Goal: Information Seeking & Learning: Learn about a topic

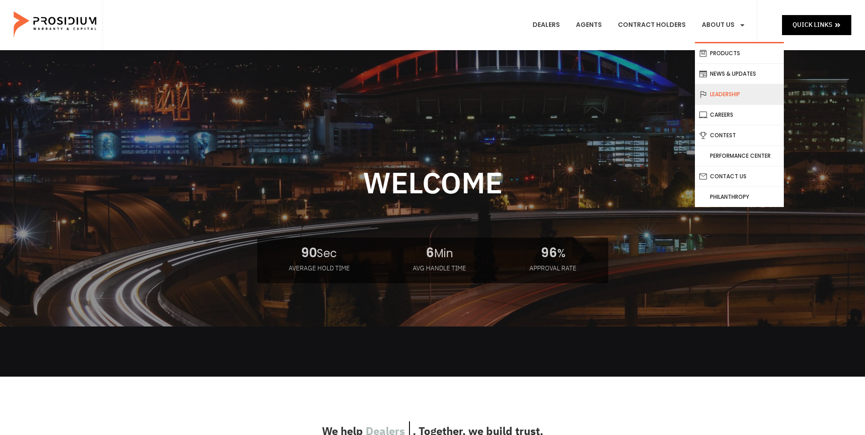
click at [734, 88] on link "Leadership" at bounding box center [739, 94] width 89 height 20
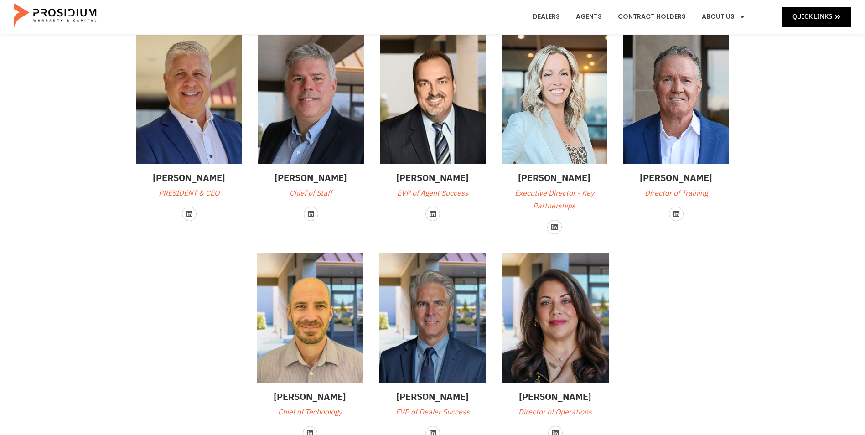
scroll to position [137, 0]
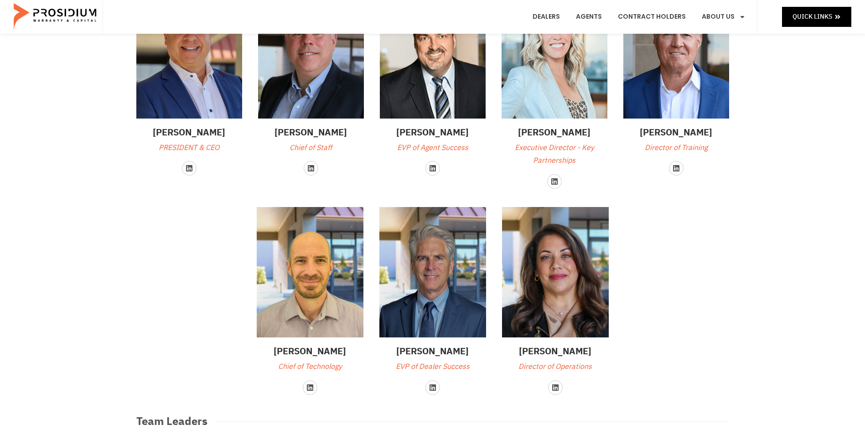
click at [132, 254] on div "Senior Leadership [PERSON_NAME] PRESIDENT & CEO Linkedin [PERSON_NAME] Chief of…" at bounding box center [433, 174] width 602 height 449
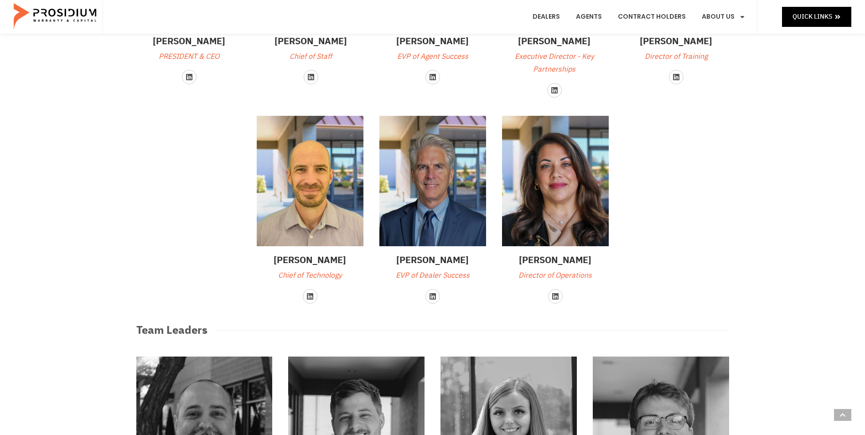
scroll to position [0, 0]
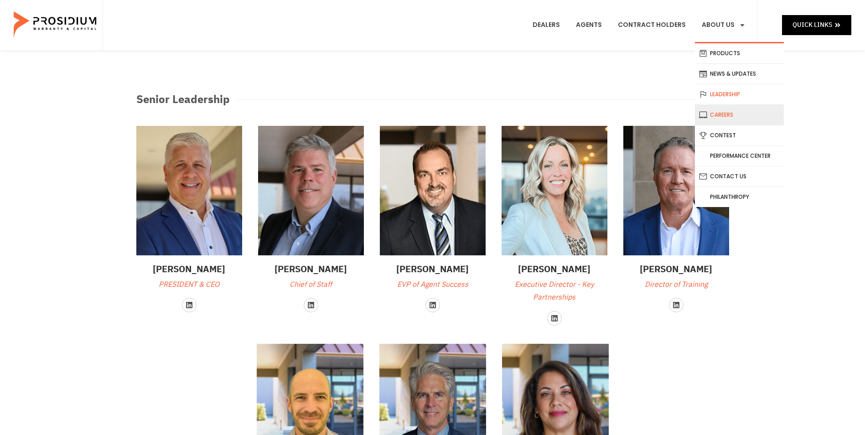
click at [730, 112] on link "Careers" at bounding box center [739, 115] width 89 height 20
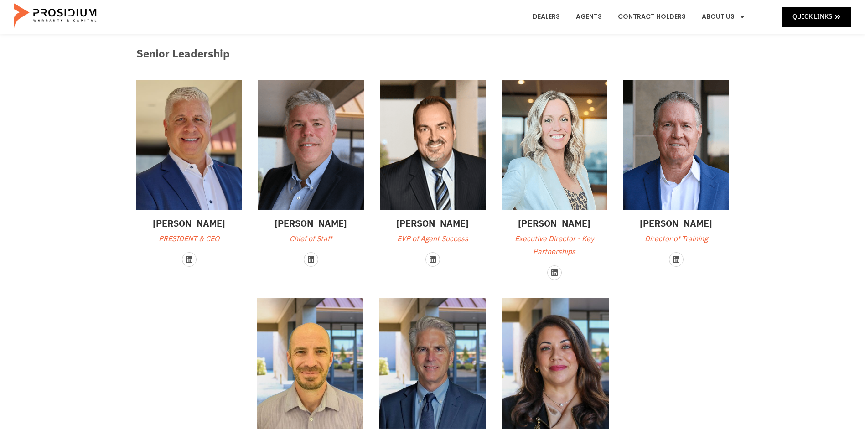
scroll to position [137, 0]
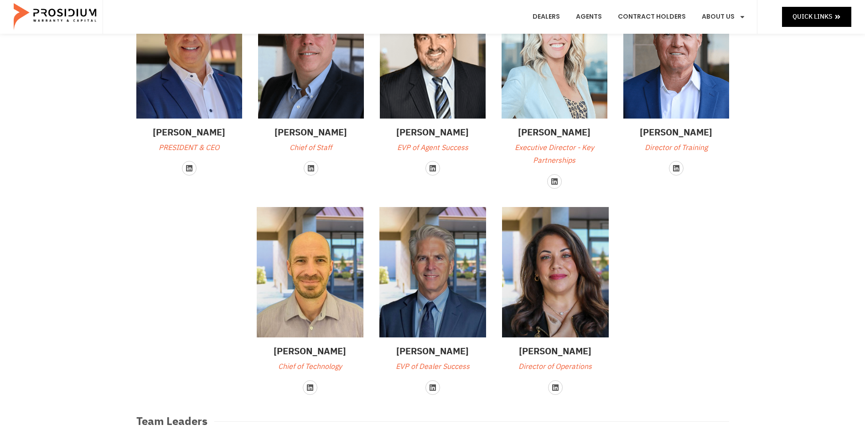
click at [72, 209] on div "Senior Leadership Travis Coulter PRESIDENT & CEO Linkedin Ed Barton Chief of St…" at bounding box center [432, 302] width 865 height 778
click at [112, 259] on div "Senior Leadership Travis Coulter PRESIDENT & CEO Linkedin Ed Barton Chief of St…" at bounding box center [432, 302] width 865 height 778
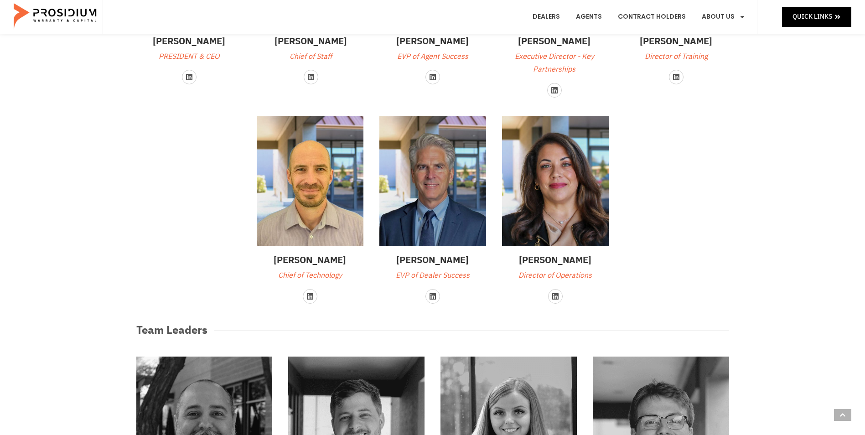
scroll to position [46, 0]
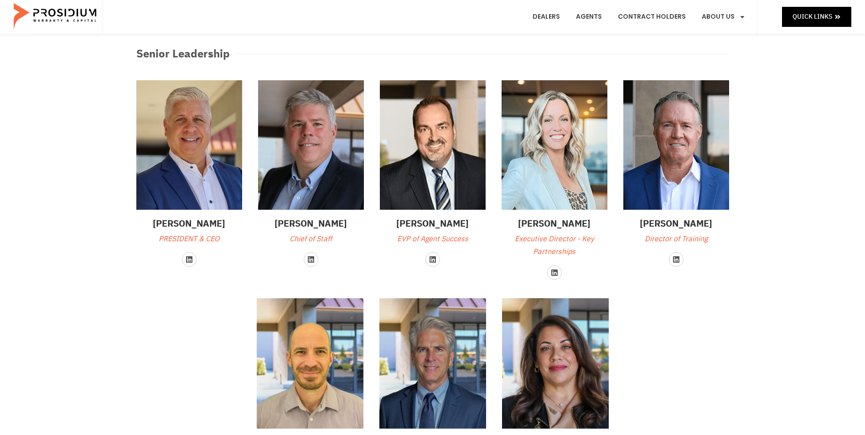
click at [129, 316] on div "Senior Leadership Travis Coulter PRESIDENT & CEO Linkedin Ed Barton Chief of St…" at bounding box center [432, 394] width 865 height 778
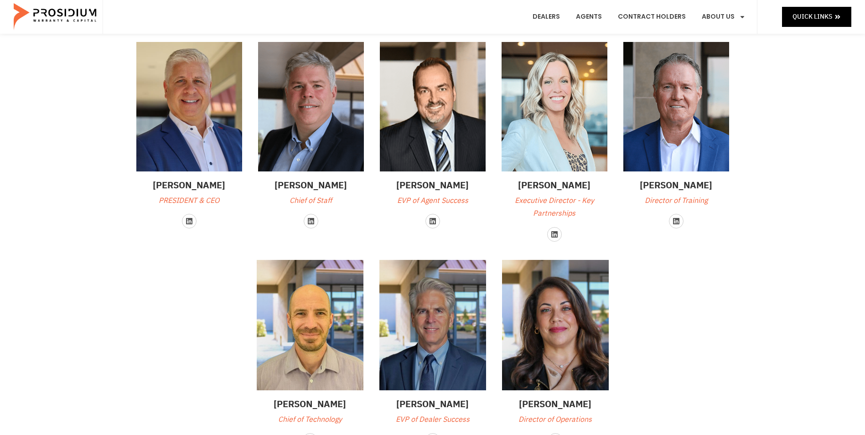
scroll to position [0, 0]
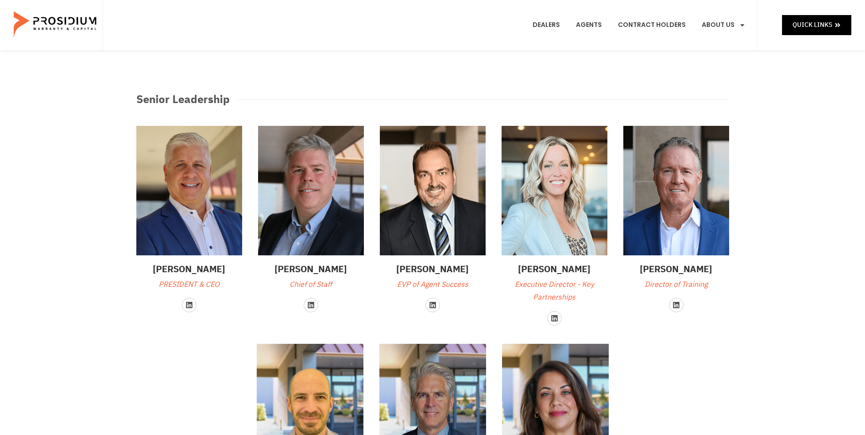
click at [678, 356] on div "Senior Leadership Travis Coulter PRESIDENT & CEO Linkedin Ed Barton Chief of St…" at bounding box center [433, 311] width 602 height 449
click at [72, 306] on div "Senior Leadership Travis Coulter PRESIDENT & CEO Linkedin Ed Barton Chief of St…" at bounding box center [432, 439] width 865 height 778
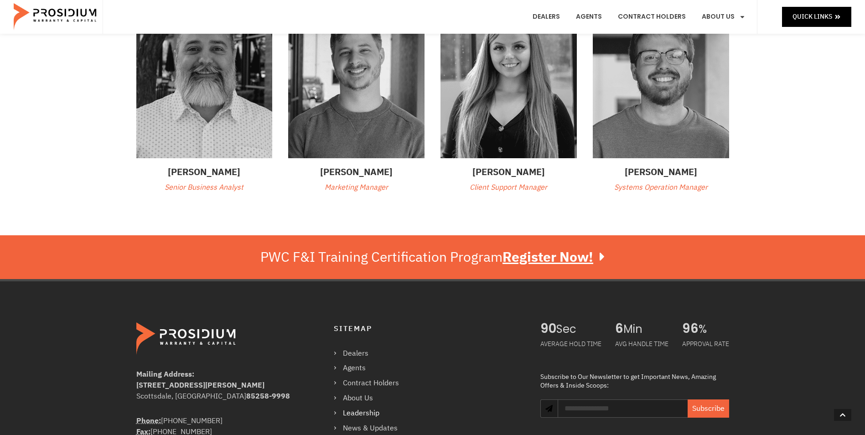
scroll to position [722, 0]
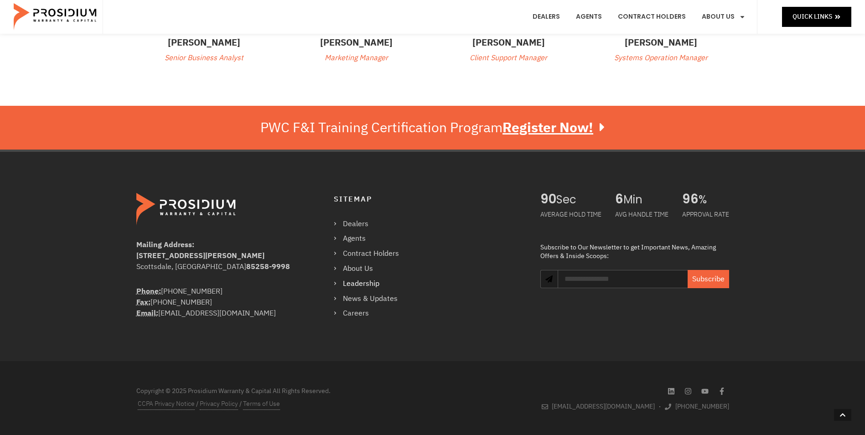
click at [75, 282] on div "Mailing Address: 8790 E Via De Ventura #4427 Scottsdale, AZ 85258-9998 Phone: (…" at bounding box center [432, 256] width 865 height 212
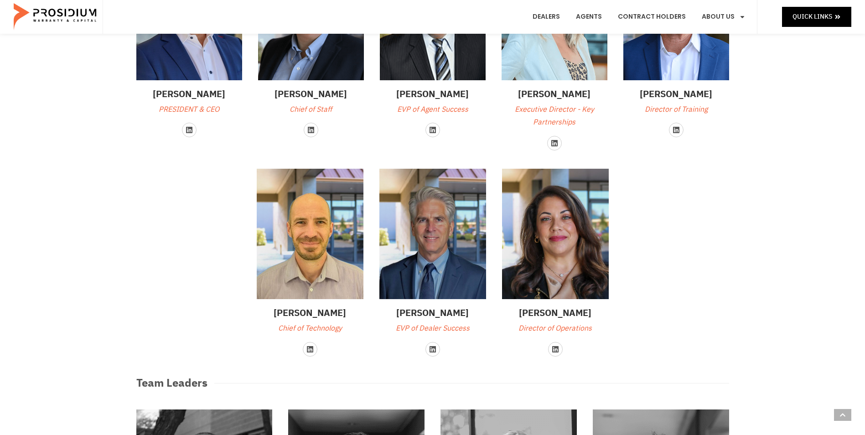
scroll to position [0, 0]
